Goal: Task Accomplishment & Management: Complete application form

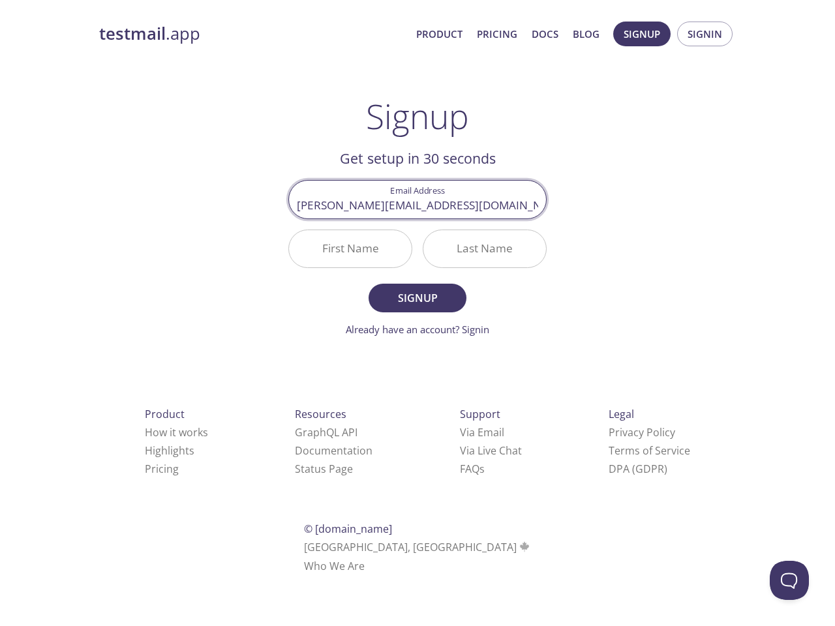
click at [417, 263] on div "Last Name" at bounding box center [484, 248] width 134 height 49
click at [642, 34] on span "Signup" at bounding box center [642, 33] width 37 height 17
click at [704, 34] on span "Signin" at bounding box center [704, 33] width 35 height 17
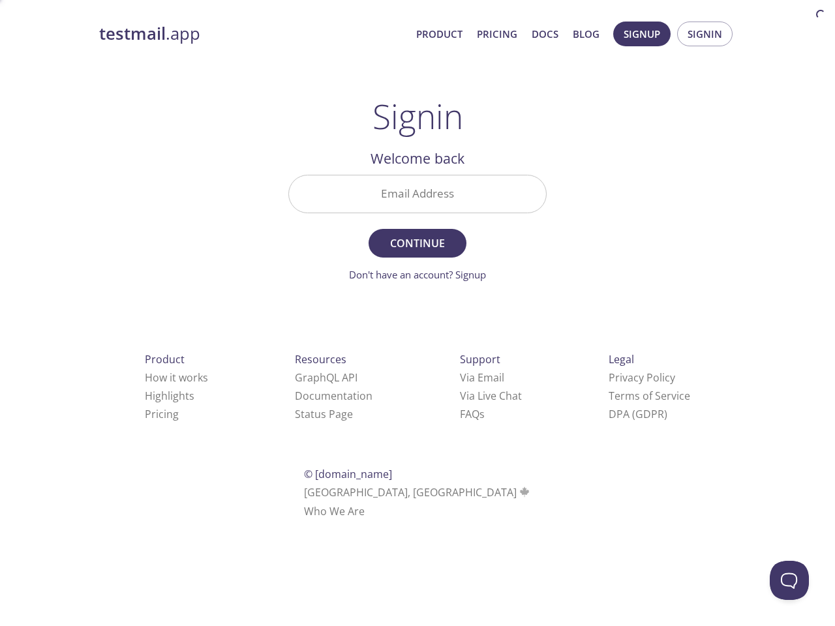
click at [417, 199] on input "Email Address" at bounding box center [417, 193] width 257 height 37
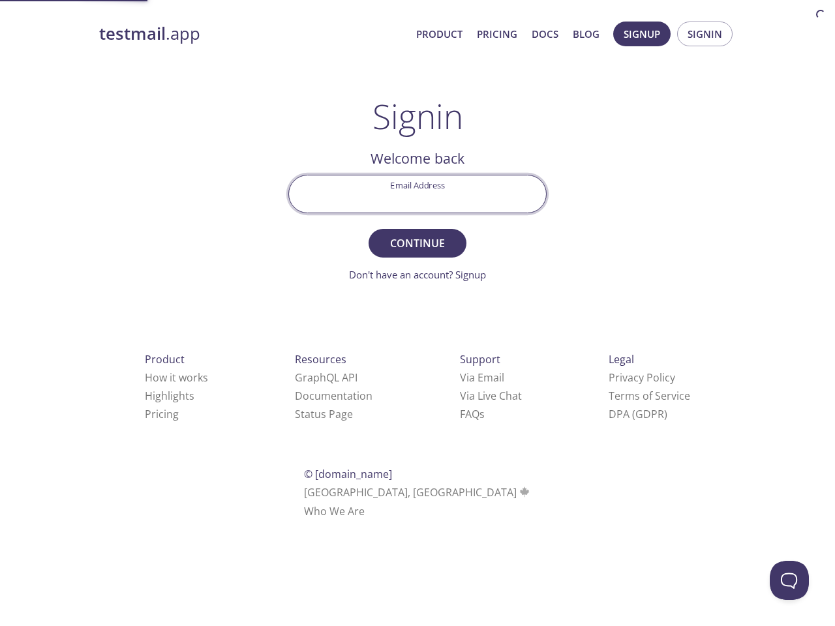
click at [350, 248] on form "Email Address Continue Don't have an account? Signup" at bounding box center [417, 229] width 258 height 108
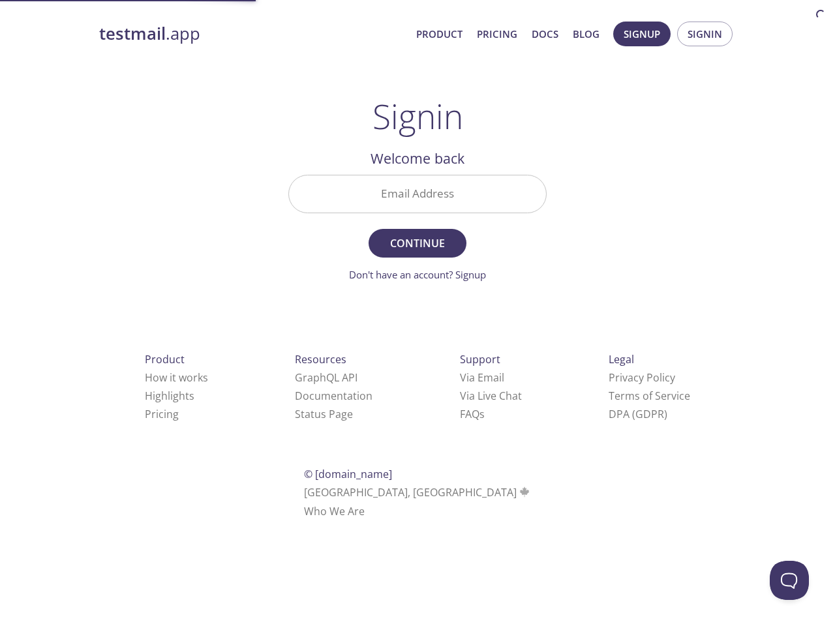
click at [485, 248] on form "Email Address Continue Don't have an account? Signup" at bounding box center [417, 229] width 258 height 108
click at [439, 432] on div "Support Via Email Via Live Chat FAQ s" at bounding box center [491, 386] width 104 height 115
click at [398, 451] on div "Product How it works Highlights Pricing Resources GraphQL API Documentation Sta…" at bounding box center [417, 435] width 678 height 243
click at [380, 469] on html "testmail .app Product Pricing Docs Blog Signup Signin Signin Welcome back Email…" at bounding box center [417, 268] width 835 height 536
